Goal: Navigation & Orientation: Find specific page/section

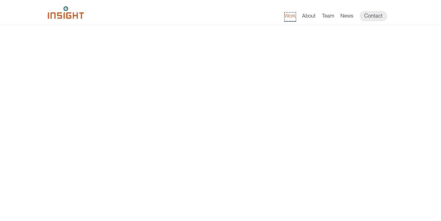
click at [289, 15] on link "Work" at bounding box center [289, 17] width 11 height 9
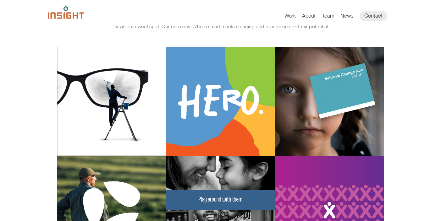
scroll to position [37, 0]
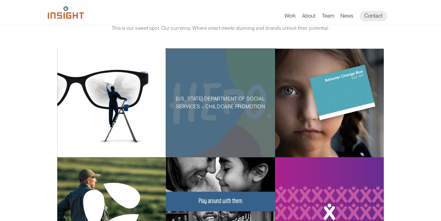
click at [217, 105] on p "[US_STATE] Department of Social Services – Childcare Promotion" at bounding box center [220, 103] width 89 height 16
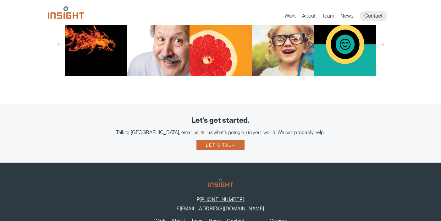
scroll to position [2171, 0]
